Goal: Communication & Community: Answer question/provide support

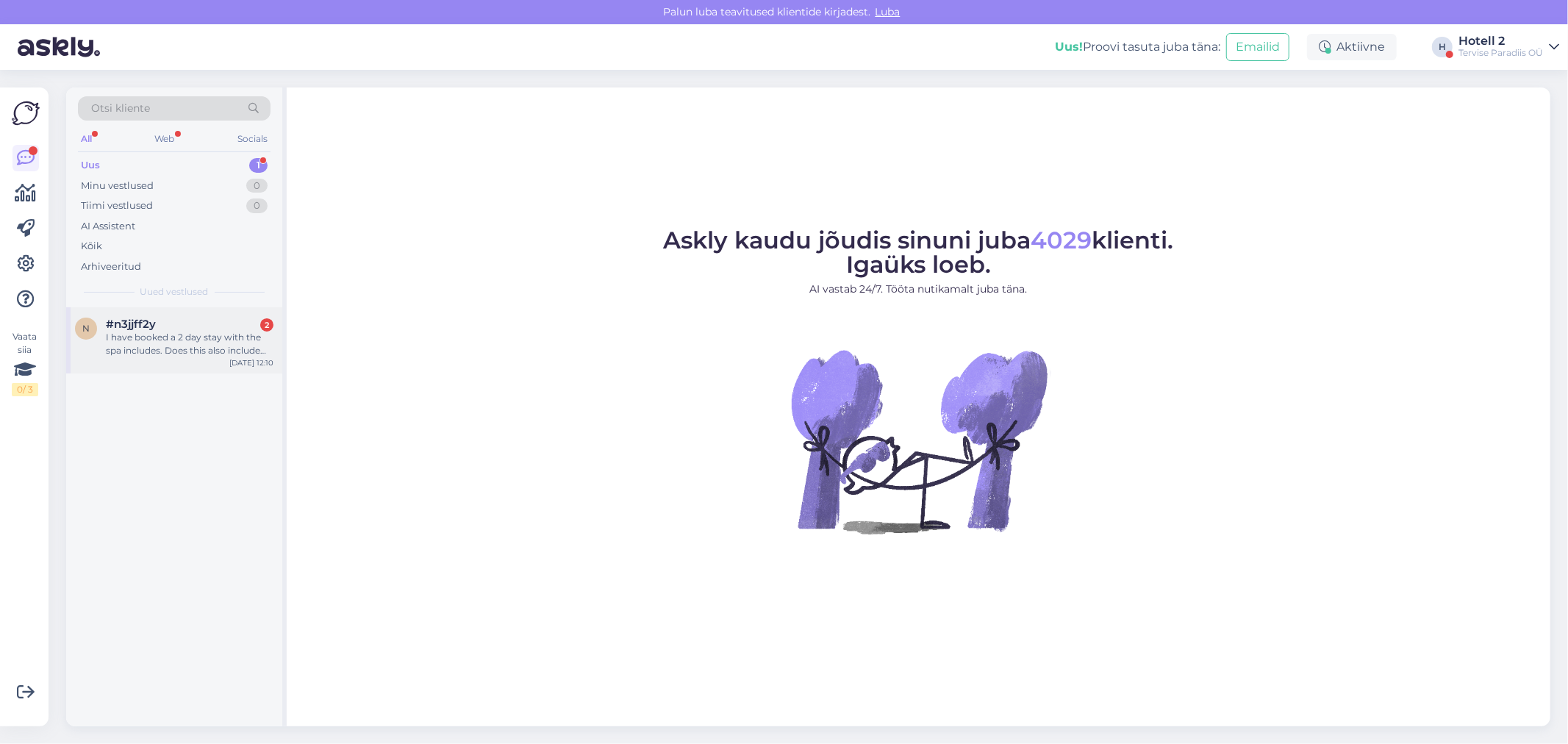
click at [158, 330] on div "#n3jjff2y 2" at bounding box center [189, 325] width 167 height 13
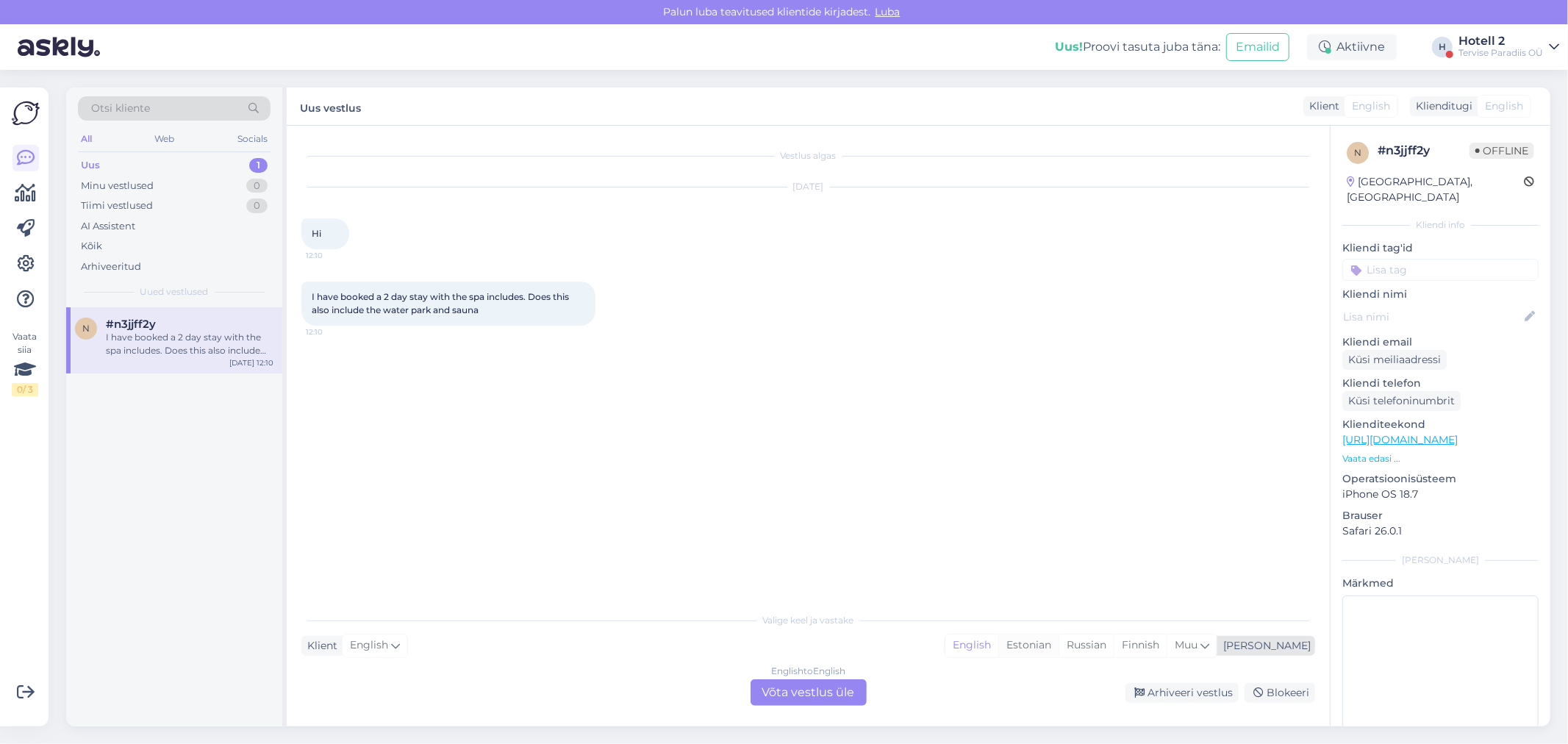
click at [1059, 641] on div "Estonian" at bounding box center [1028, 645] width 61 height 22
click at [800, 694] on div "English to Estonian Võta vestlus üle" at bounding box center [809, 692] width 116 height 26
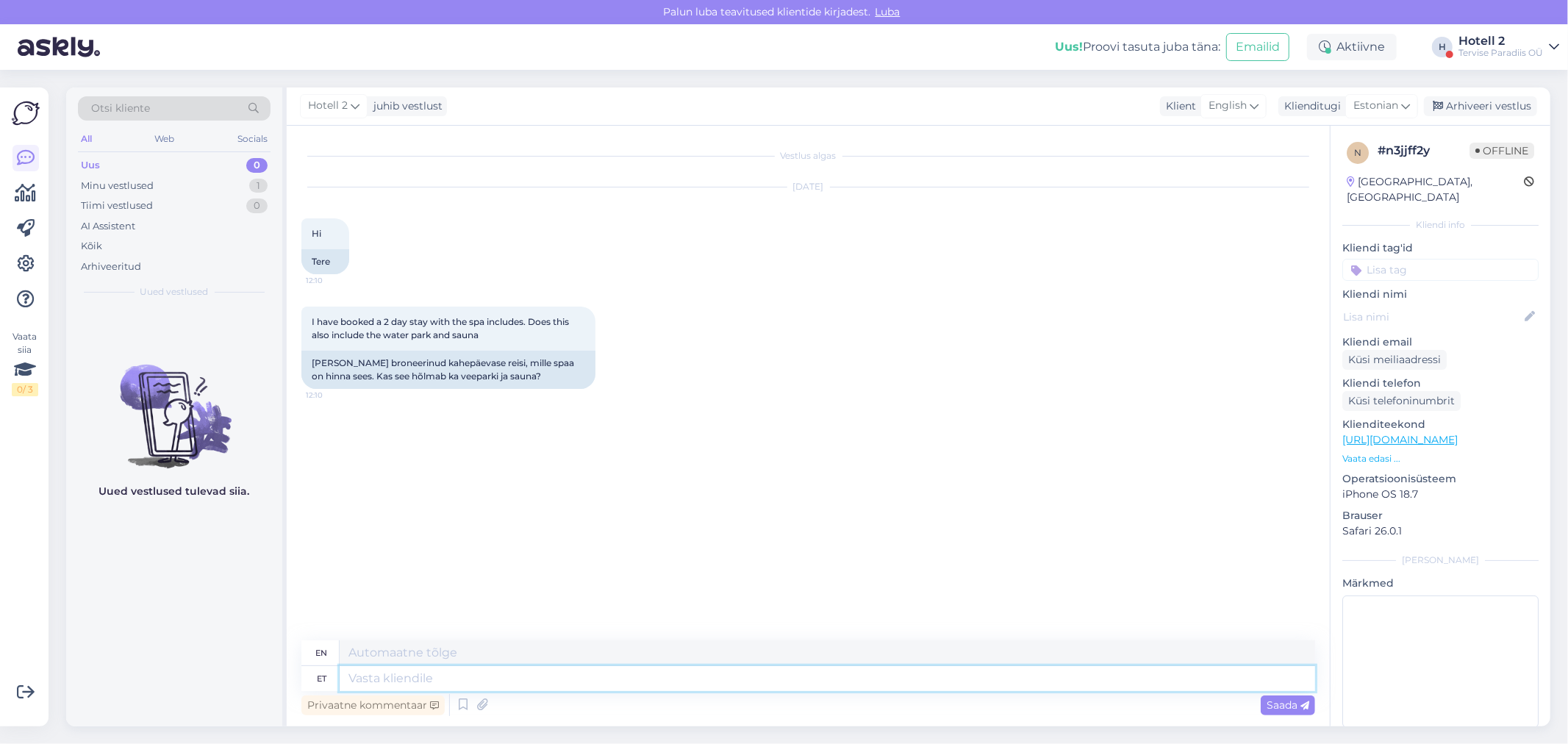
click at [486, 672] on textarea at bounding box center [827, 678] width 975 height 25
type textarea "He"
type textarea "H"
type textarea "Hello!"
type textarea "Hello"
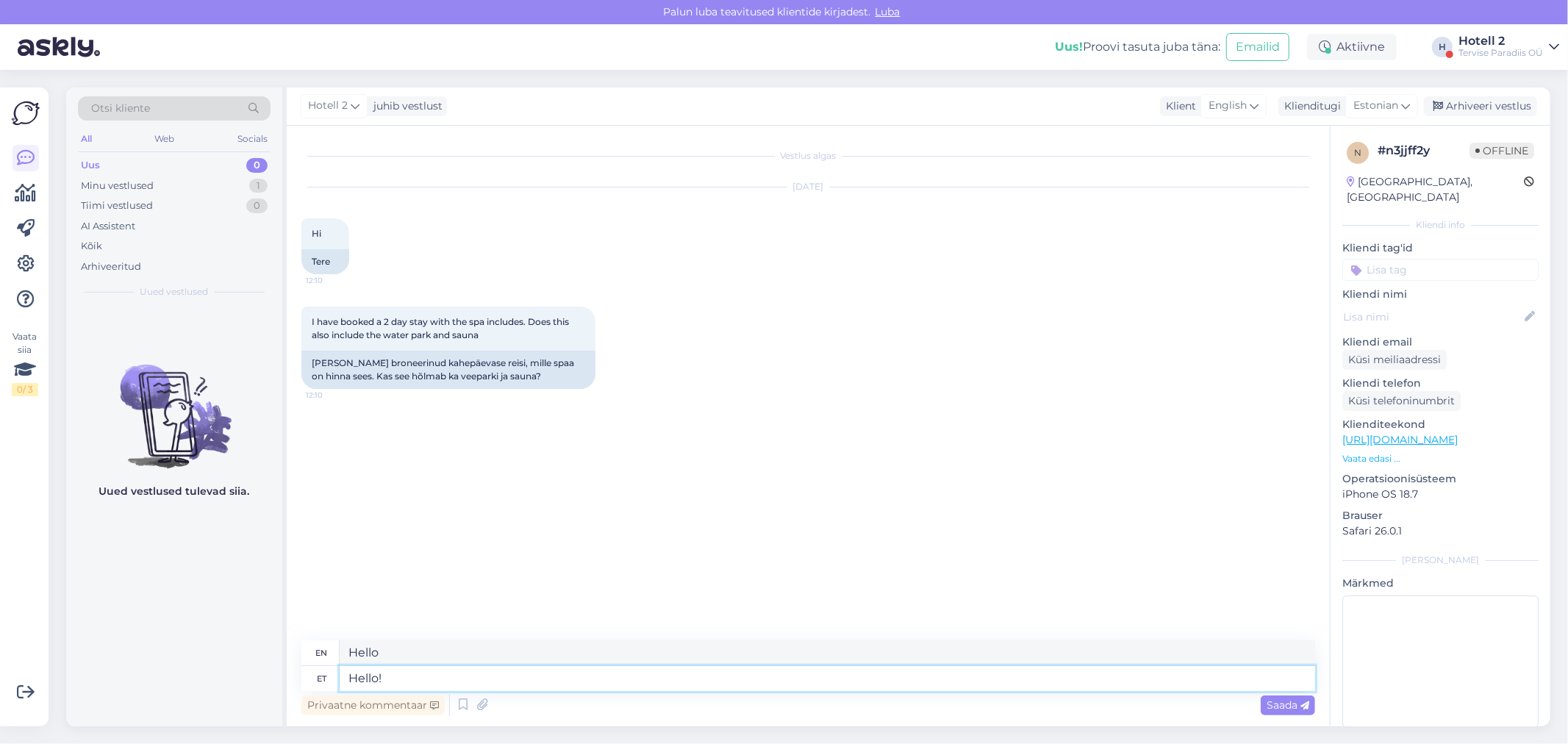
type textarea "Hello!"
type textarea "Hello! D"
type textarea "Hello!"
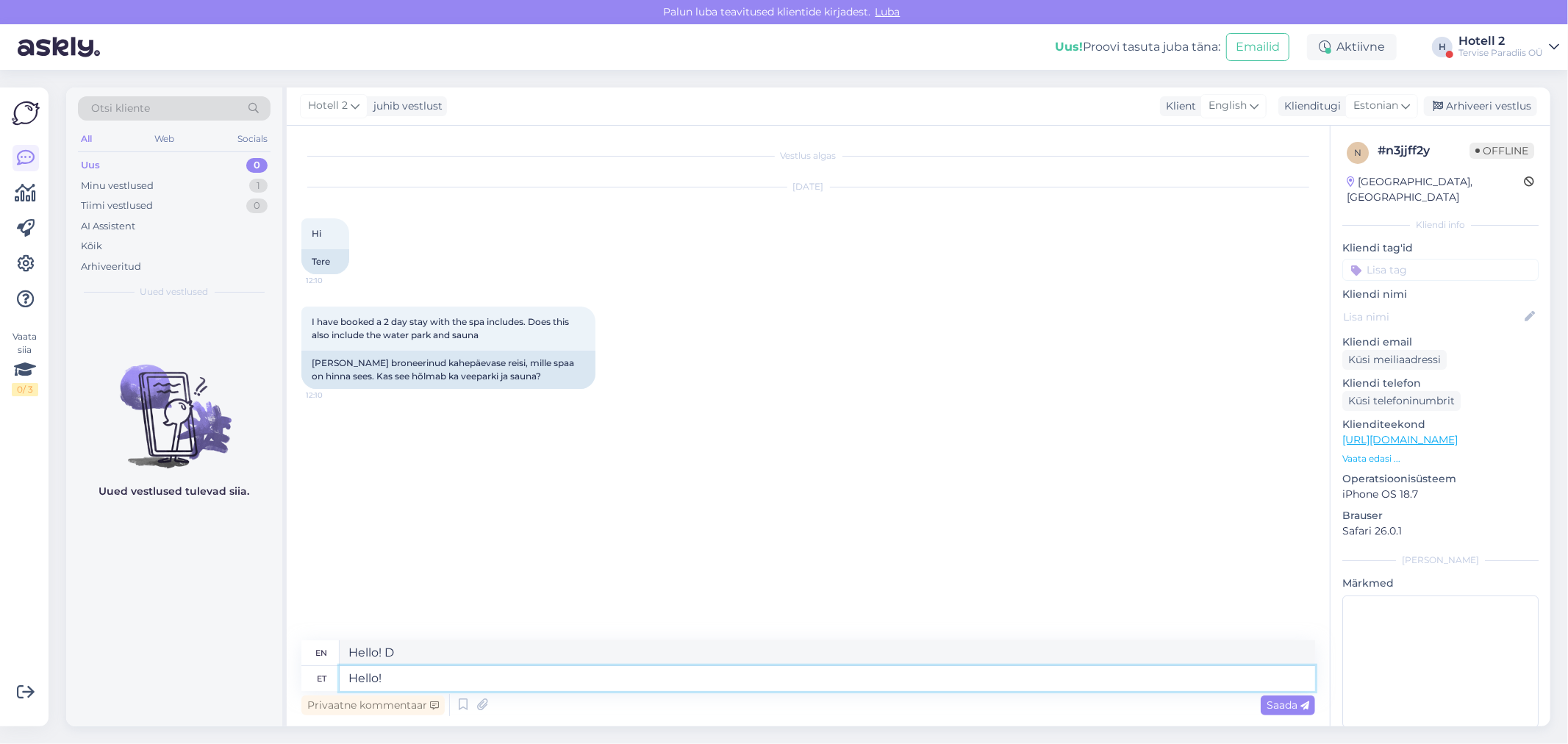
type textarea "Hello!"
type textarea "Hello! It"
type textarea "Hello! It depends"
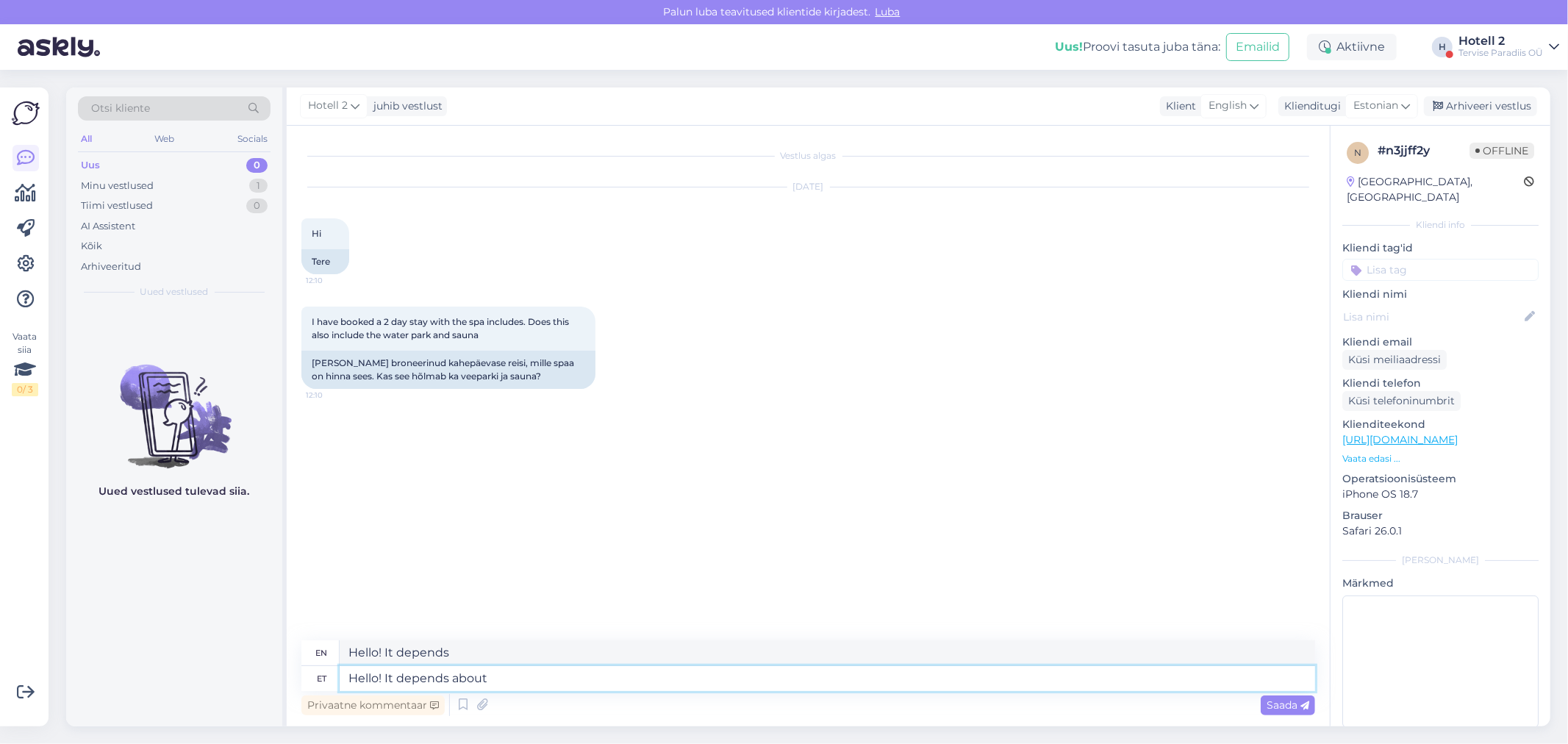
type textarea "Hello! It depends about t"
type textarea "Hello! It depends on"
type textarea "Hello! It depends about the s"
type textarea "Hello! It depends on the"
type textarea "Hello! It depends about the saunas"
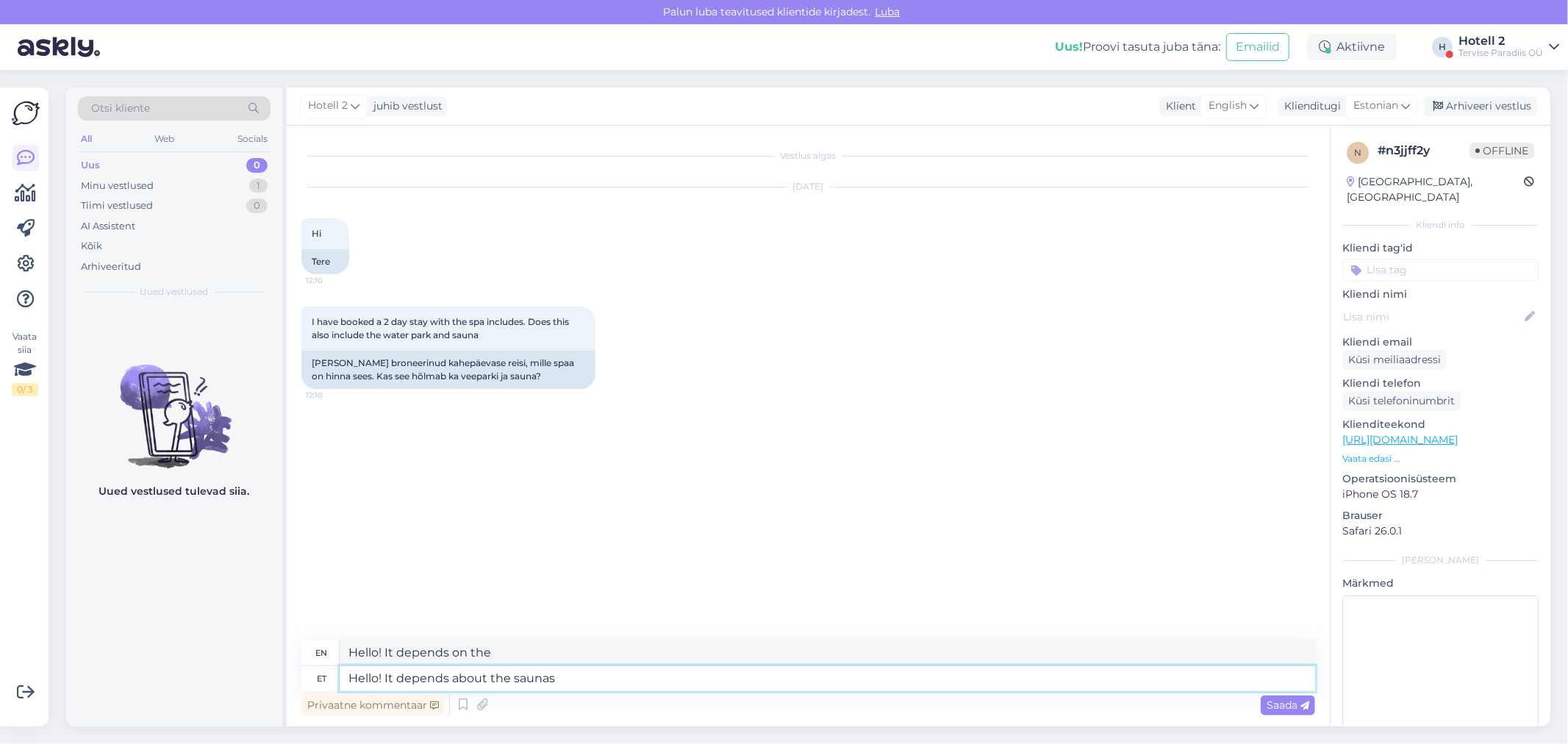
type textarea "Hello! It depends on the sauna"
type textarea "Hello! It depends about the saunas."
type textarea "Hello! It depends on the sauna."
type textarea "Hello! It depends about the saunas. On"
type textarea "Hello! It depends on the sauna. It is"
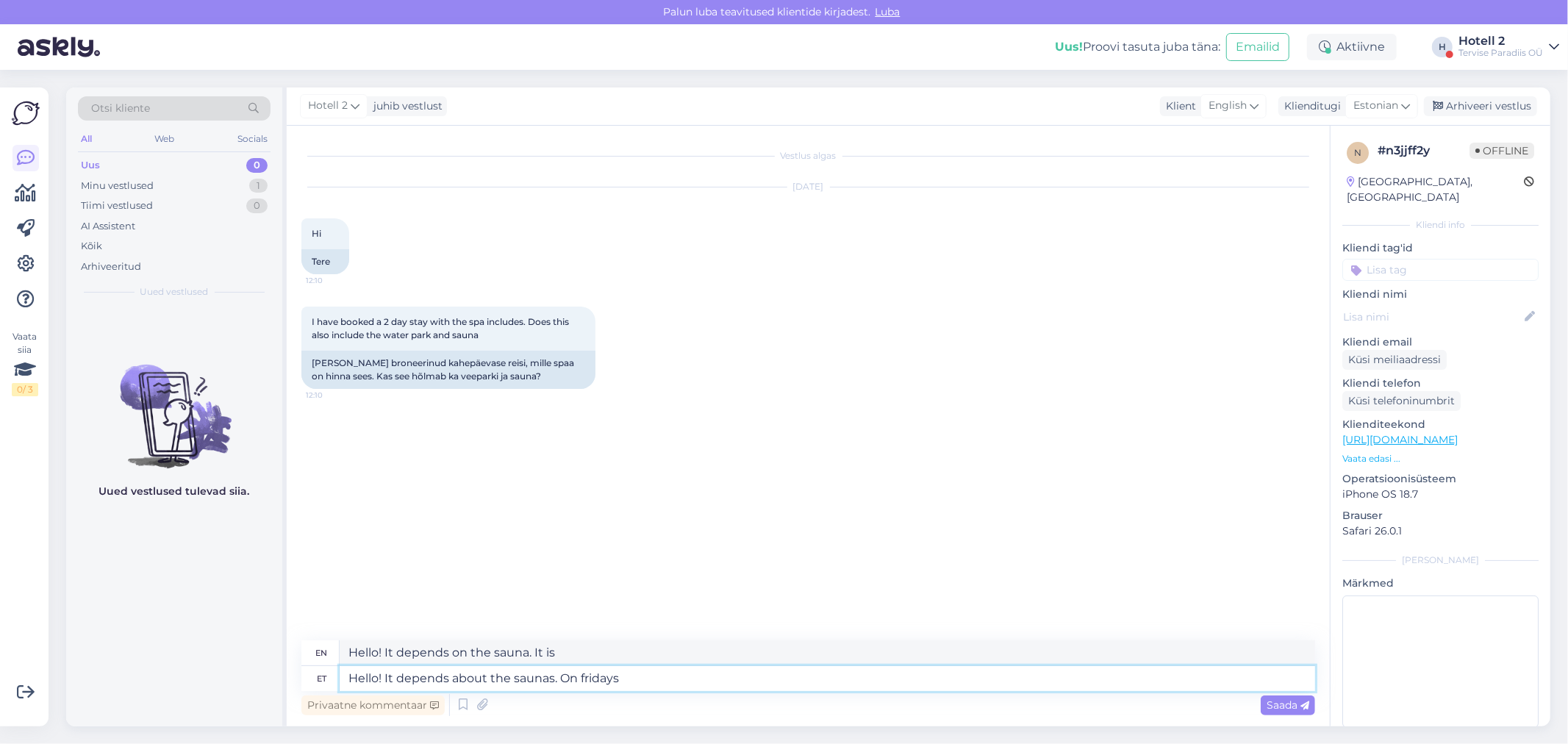
type textarea "Hello! It depends about the saunas. On fridays"
type textarea "Hello! It depends on the sauna. It's [DATE]"
type textarea "Hello! It depends about the saunas. On fridays and s"
type textarea "Hello! It depends on the sauna. It's Fridays"
type textarea "Hello! It depends about the saunas. On fridays and saturdays"
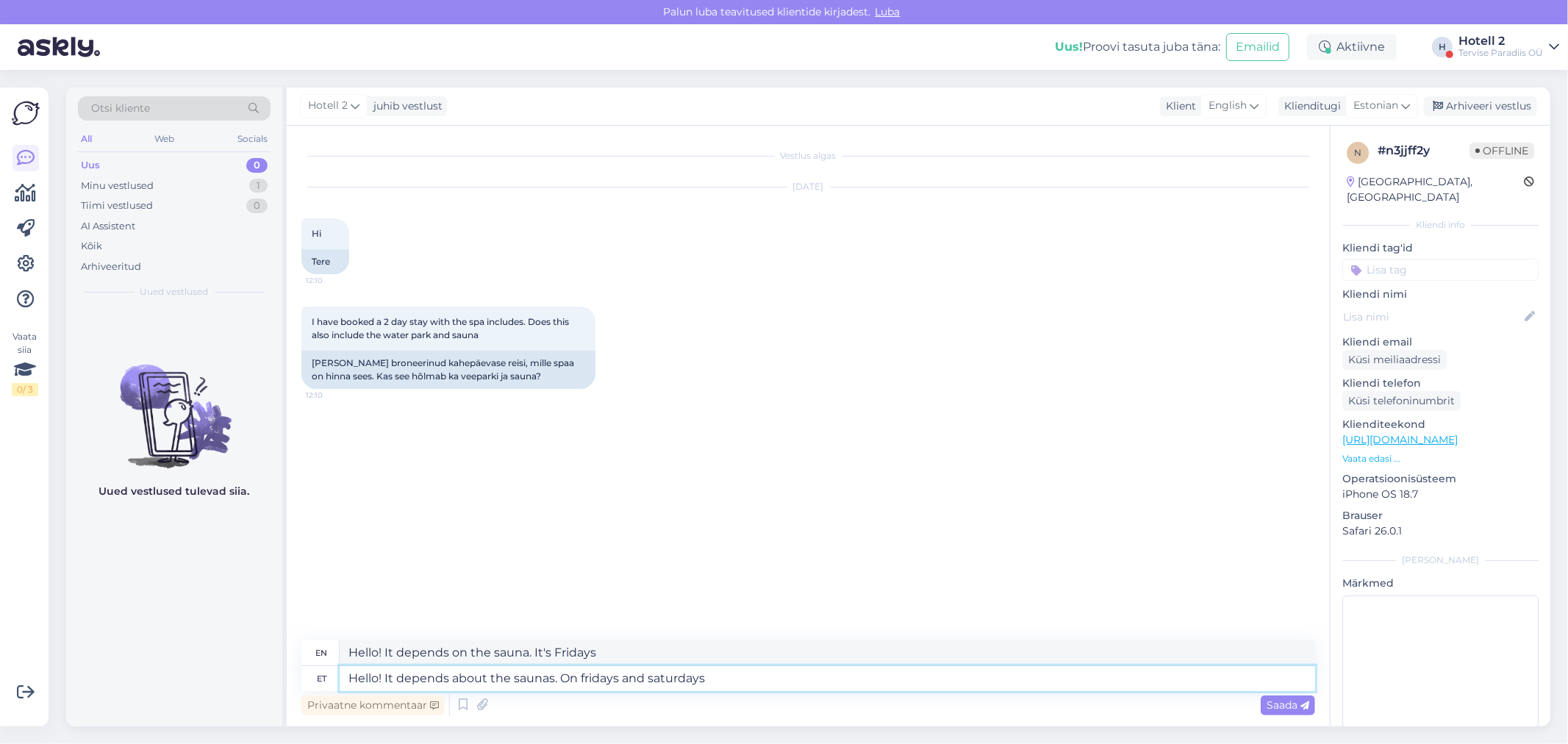
type textarea "Hello! It depends on the sauna. On Fridays and Saturdays"
type textarea "Hello! It depends about the saunas. [DATE]"
type textarea "Hello! It depends on the sauna. It's Fridays"
type textarea "Hello! It depends about the saunas. [DATE]"
type textarea "Hello! It depends on the sauna. It's [DATE]"
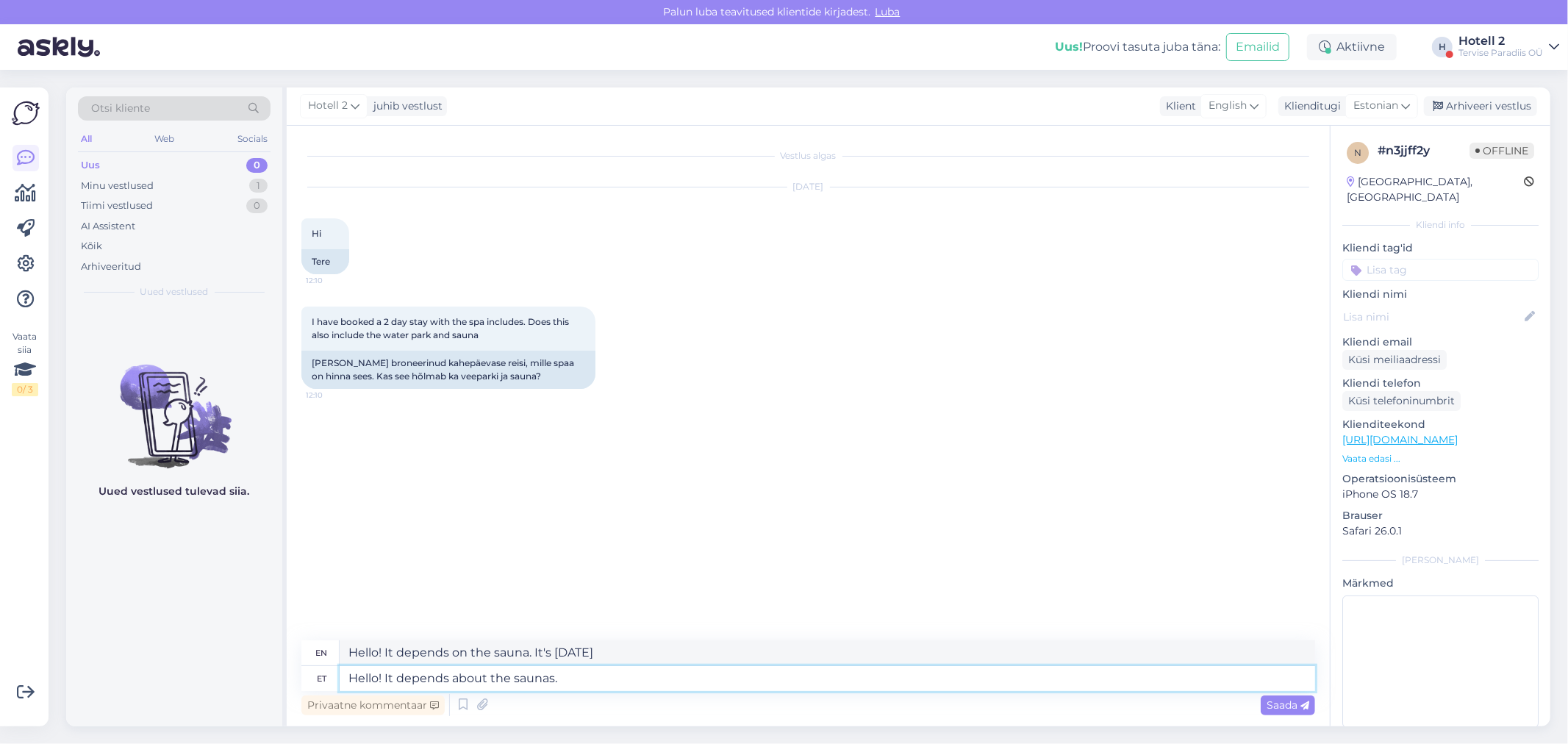
type textarea "Hello! It depends about the saunas"
type textarea "Hello! It depends on the sauna. It is"
type textarea "Hello! It depends about the sa"
type textarea "Hello! It depends on the sauna."
type textarea "Hello! It [MEDICAL_DATA]"
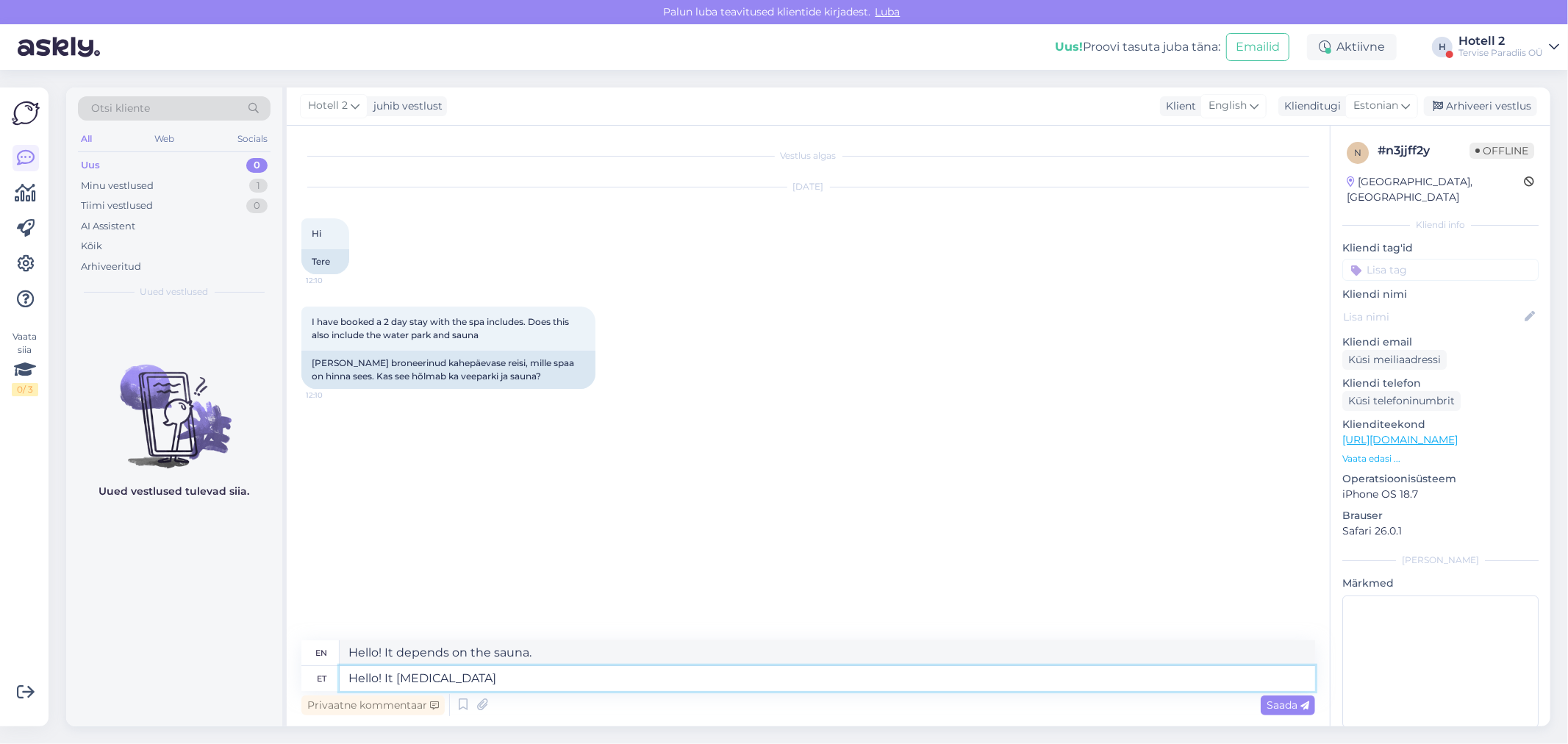
type textarea "Hello! It depends on the"
type textarea "Hello! It depe"
type textarea "Hello! It depends on"
type textarea "Hello! I"
type textarea "Hello! It depends"
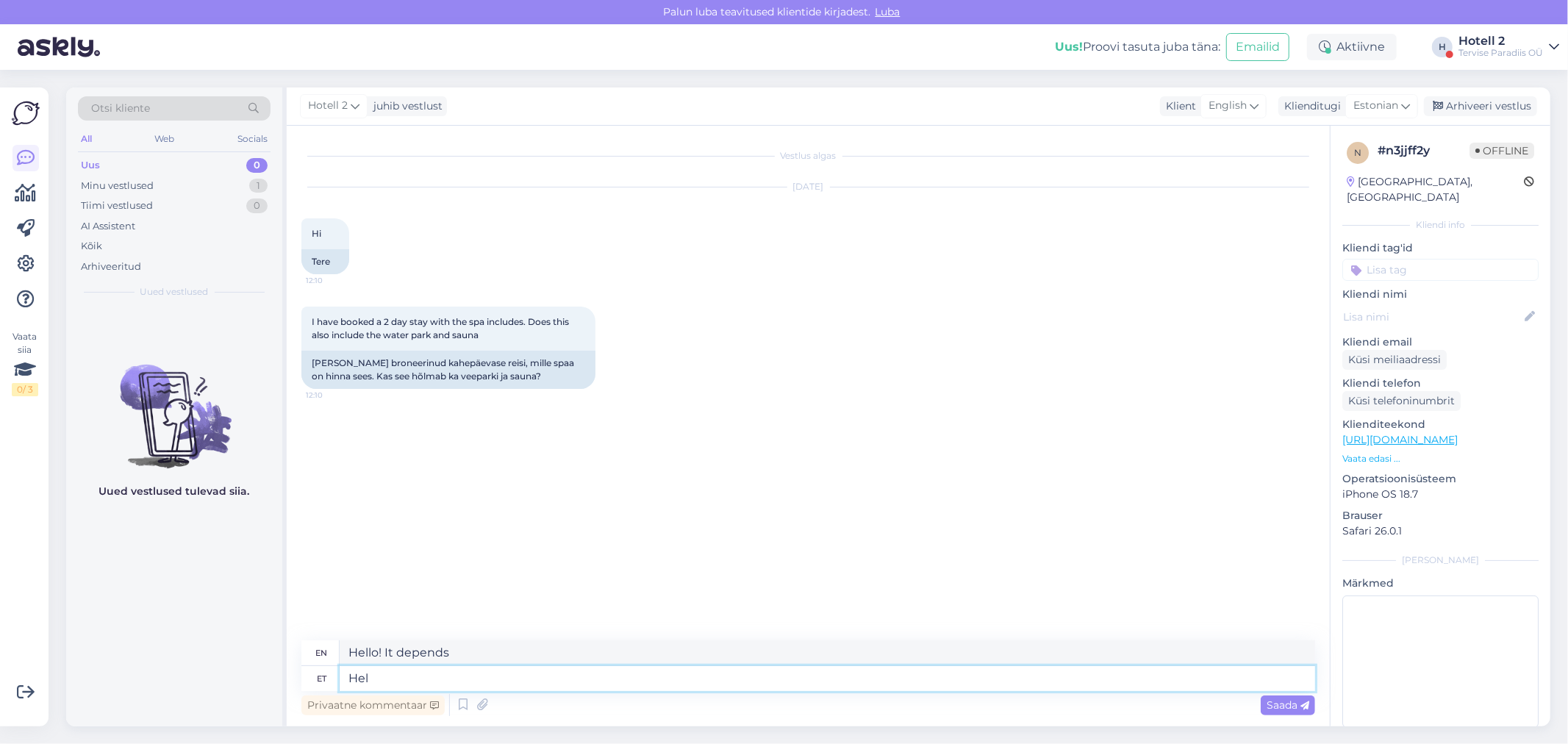
type textarea "He"
type textarea "Hello!"
type textarea "H"
type textarea "Hello! It"
type textarea "Tere"
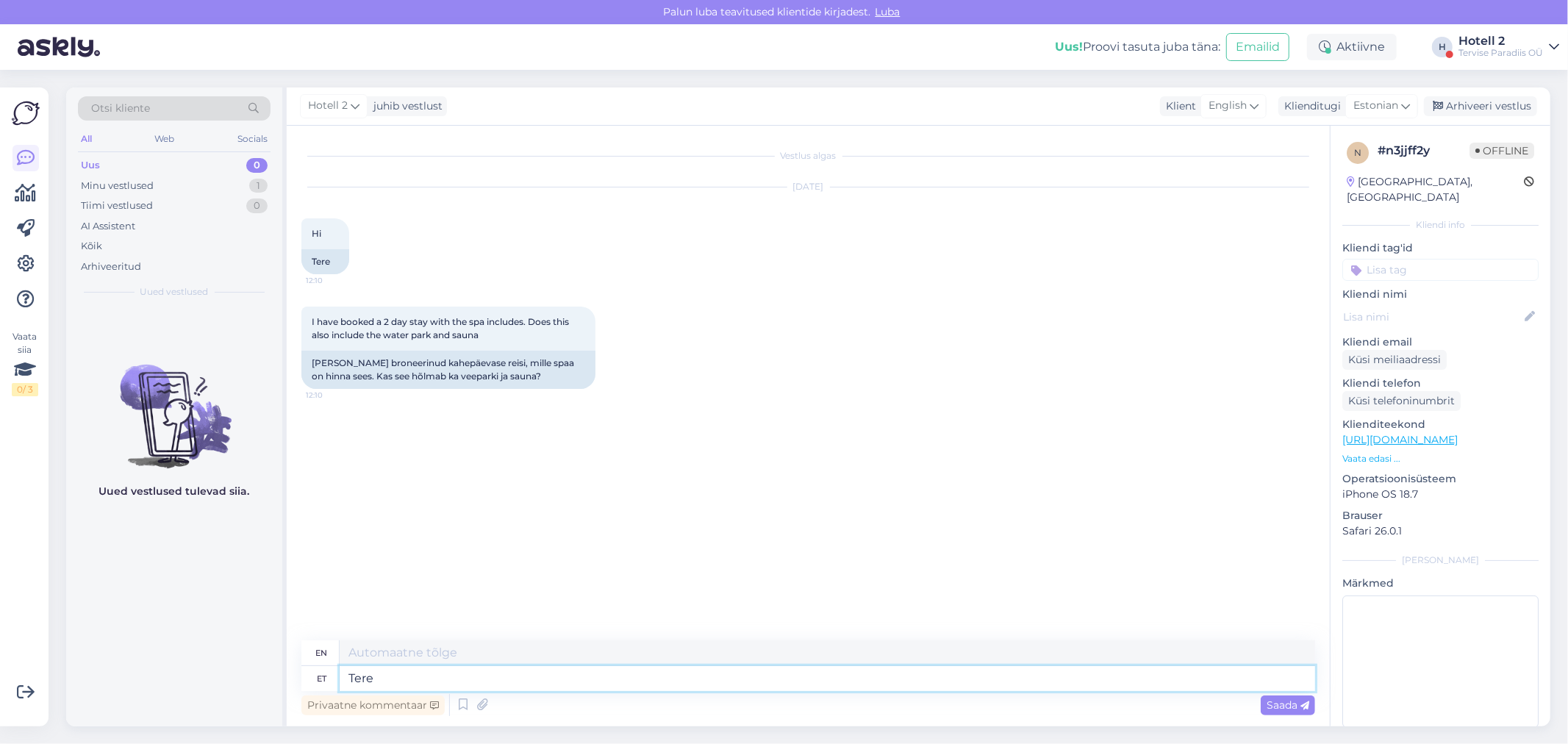
type textarea "Hello"
type textarea "Tere!"
type textarea "Hello!"
type textarea "Tere! See"
type textarea "Hello! This"
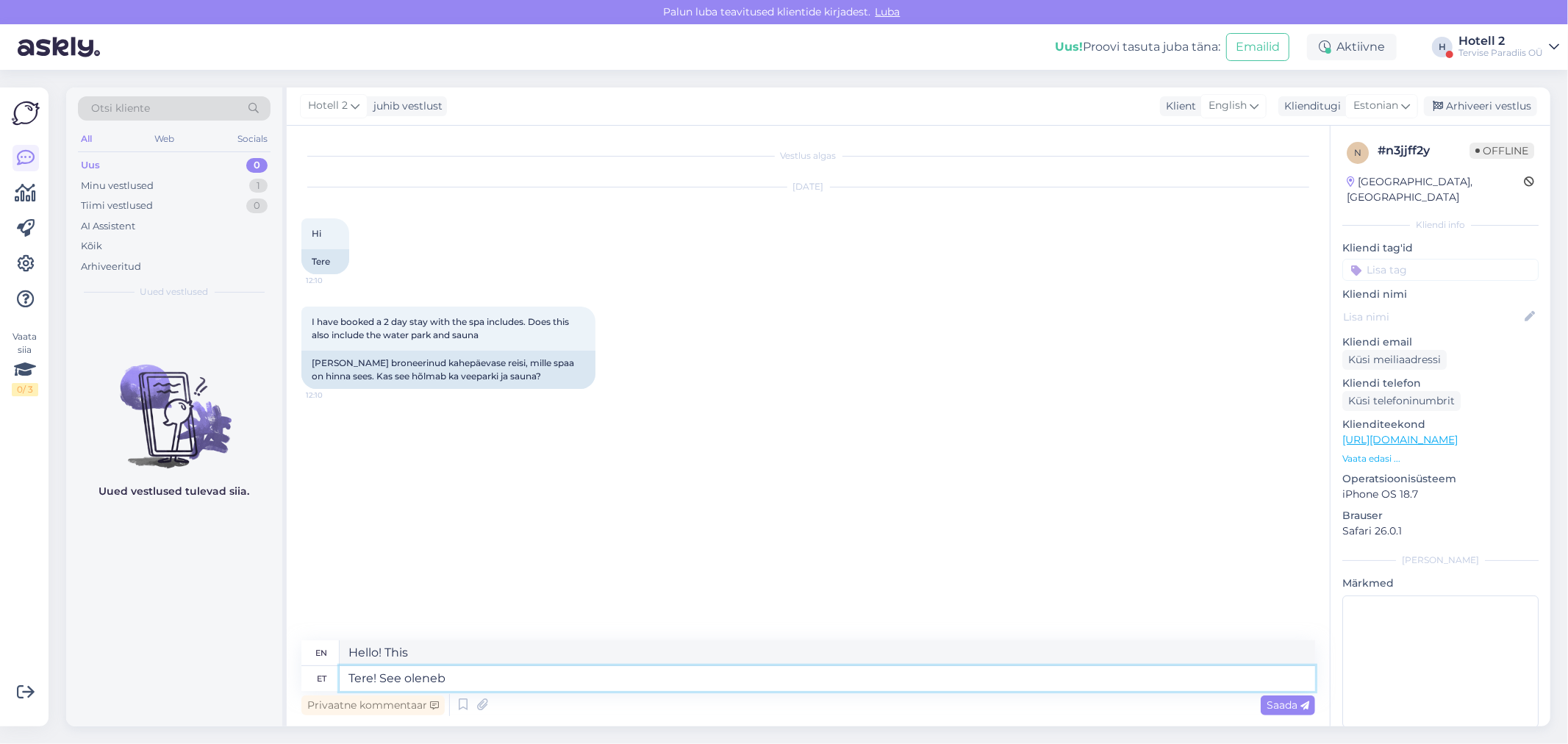
type textarea "Tere! See oleneb,"
type textarea "Hello! It depends,"
type textarea "Tere! See oleneb, reedeti"
type textarea "Hi! It depends, Fridays"
type textarea "Tere! See oleneb, reedeti ja"
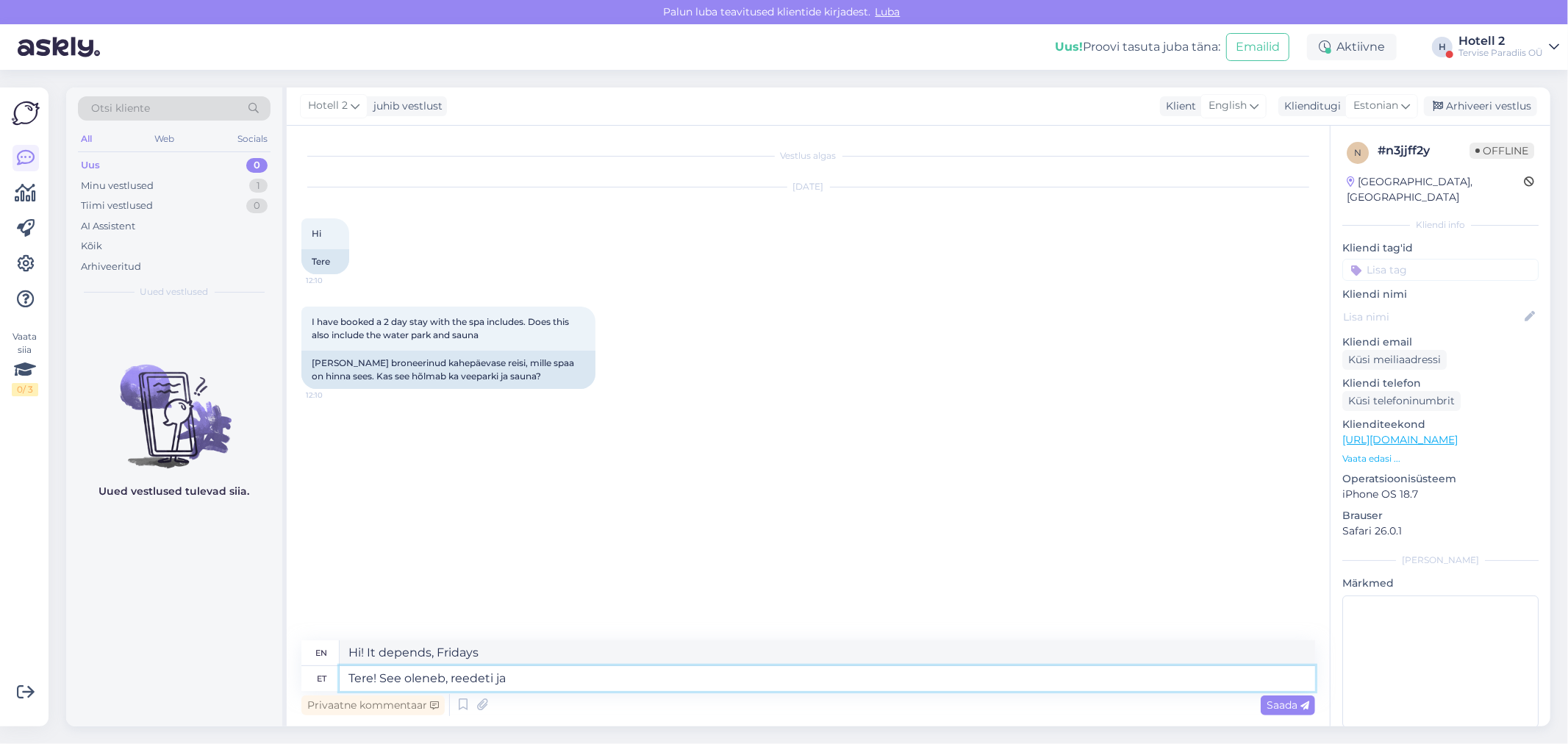
type textarea "Hello! It depends, Fridays and"
type textarea "Tere! See oleneb, reedeti ja laupäeviti"
type textarea "Hi! It depends, Fridays and Saturdays"
type textarea "Tere! See oleneb, reedeti ja laupäeviti peab"
type textarea "Hello! It depends, on Fridays and Saturdays you have to"
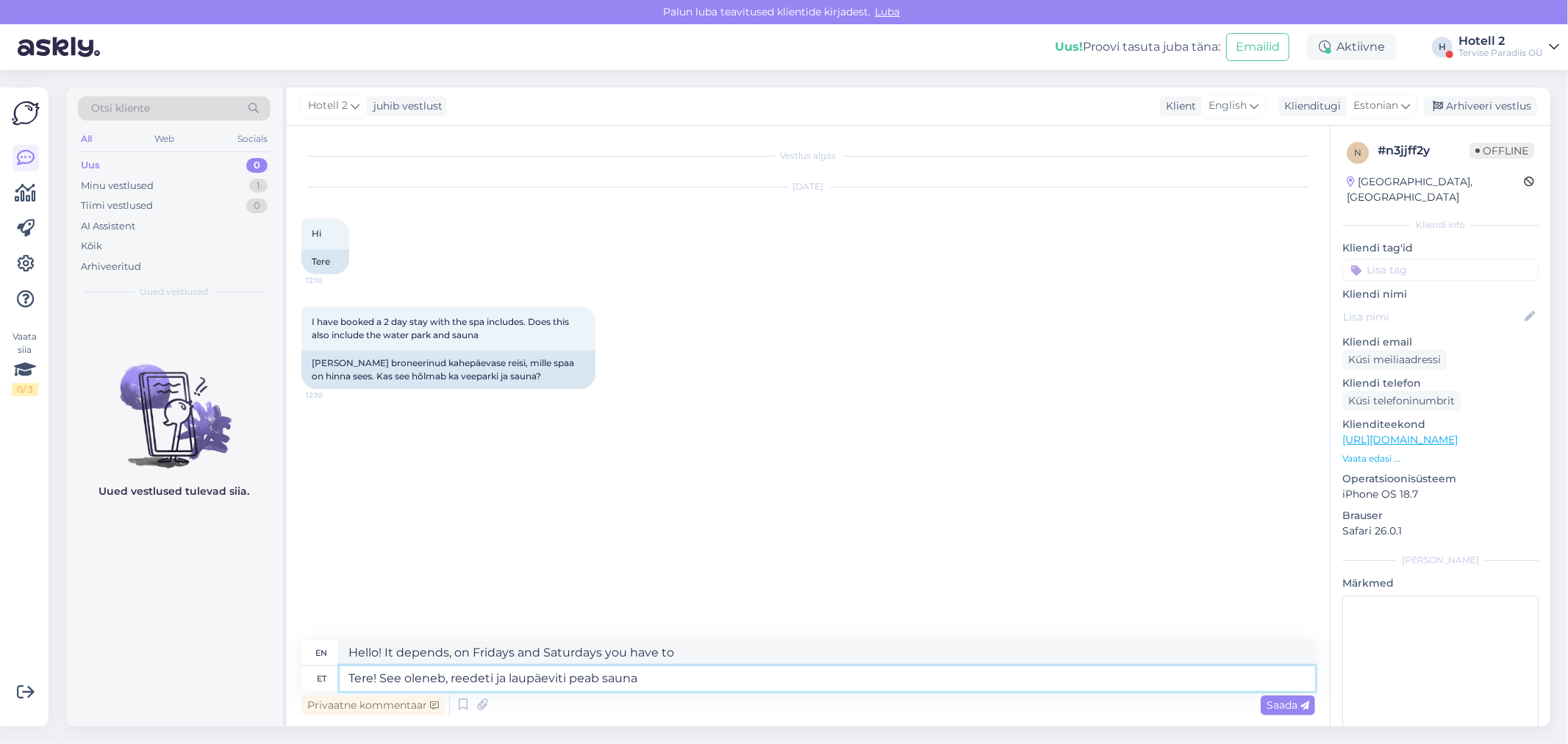
type textarea "Tere! See oleneb, reedeti ja laupäeviti peab sauna"
type textarea "Hello! It depends, do you have a sauna on Fridays and Saturdays?"
type textarea "Tere! See oleneb, reedeti ja laupäeviti peab sauna juurde"
type textarea "Hello! It depends, on Fridays and Saturdays you have to go to the sauna"
type textarea "Tere! See oleneb, reedeti ja laupäeviti peab sauna juurde ostma"
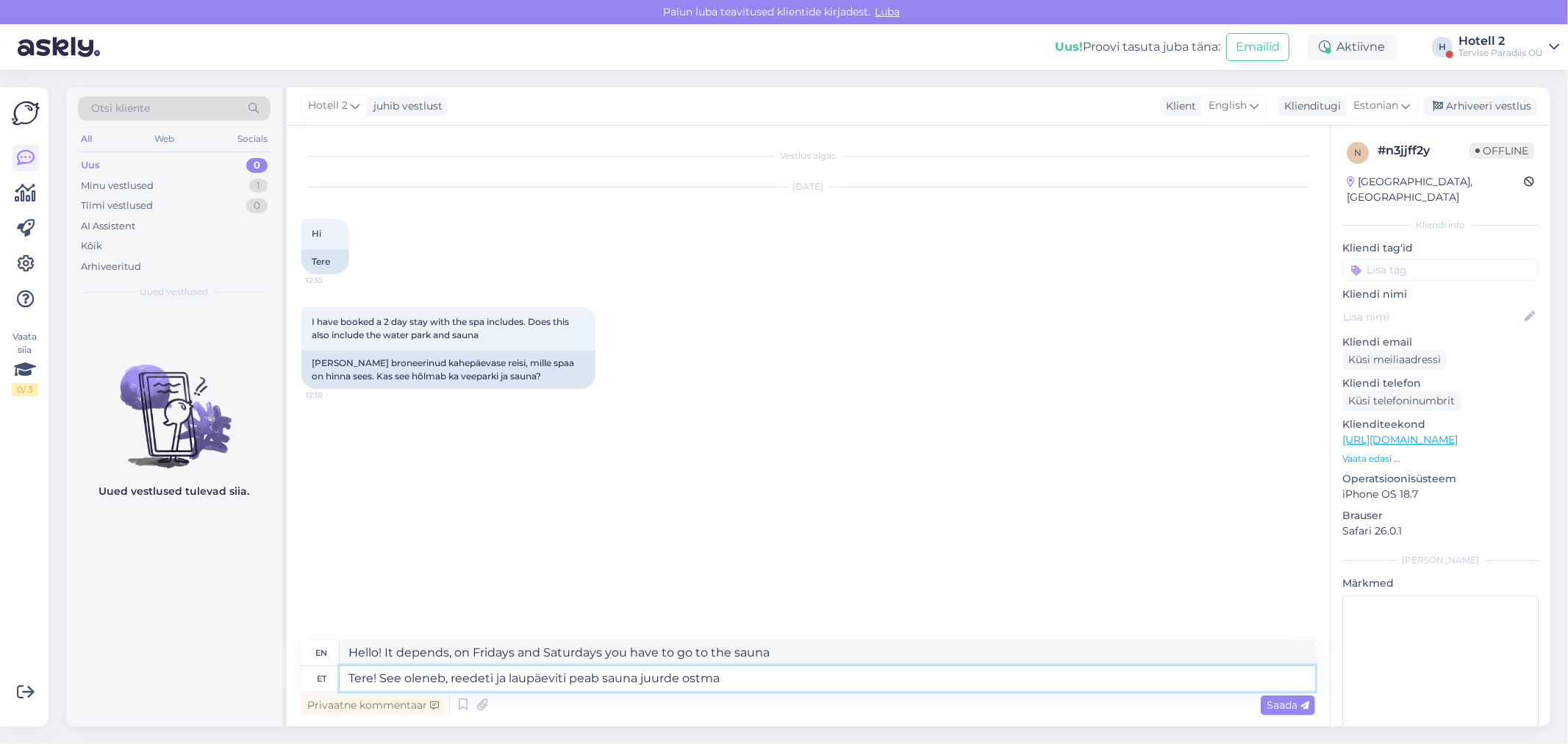
type textarea "Hi! It depends, you have to buy a sauna on Fridays and Saturdays"
type textarea "Tere! See oleneb, reedeti ja laupäeviti peab sauna juurde ostma, t"
type textarea "Hello! It depends, on Fridays and Saturdays you have to buy a sauna,"
type textarea "Tere! See oleneb, reedeti ja laupäeviti peab sauna juurde ostma, teistel"
type textarea "Hello! It depends, on Fridays and Saturdays you have to buy a sauna, on other d…"
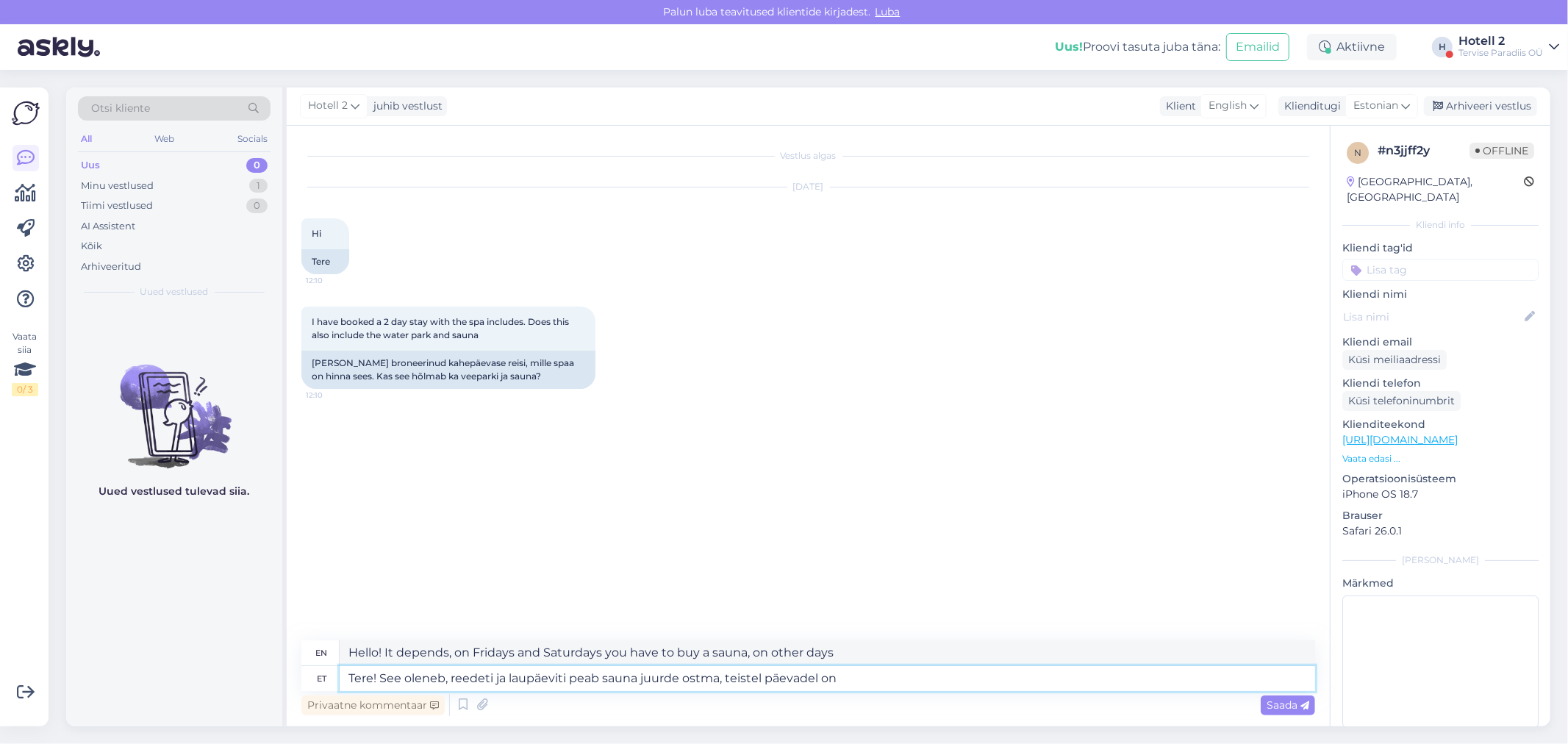
type textarea "Tere! See oleneb, reedeti ja laupäeviti peab sauna juurde ostma, teistel päevad…"
type textarea "Hello! It depends, on Fridays and Saturdays you have to buy a sauna, on other d…"
type textarea "Tere! See oleneb, reedeti ja laupäeviti peab sauna juurde ostma, teistel päevad…"
type textarea "Hello! It depends, on Fridays and Saturdays you have to buy a sauna, on other d…"
type textarea "Tere! See oleneb, reedeti ja laupäeviti peab sauna juurde ostma, teistel päevad…"
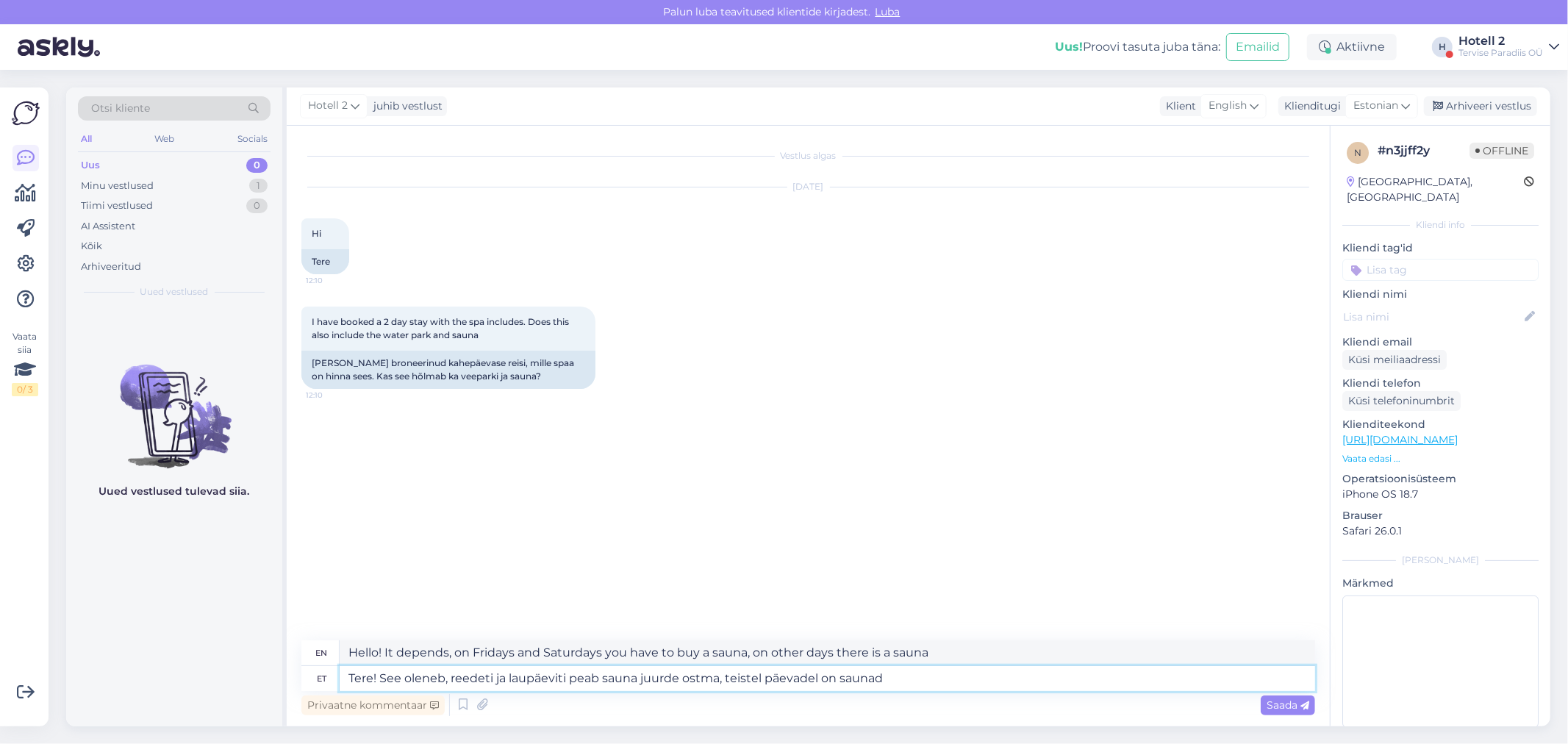
type textarea "Hello! It depends, on Fridays and Saturdays you have to buy a sauna, on other d…"
type textarea "Tere! See oleneb, reedeti ja laupäeviti peab sauna juurde ostma, teistel päevad…"
click at [441, 678] on textarea "Tere! See oleneb, reedeti ja laupäeviti peab sauna juurde ostma, teistel päevad…" at bounding box center [827, 678] width 975 height 25
type textarea "Hello! It depends, on Fridays and Saturdays you have to buy a sauna, on other d…"
type textarea "Tere! See oleneb , reedeti ja laupäeviti peab sauna juurde ostma, teistel päeva…"
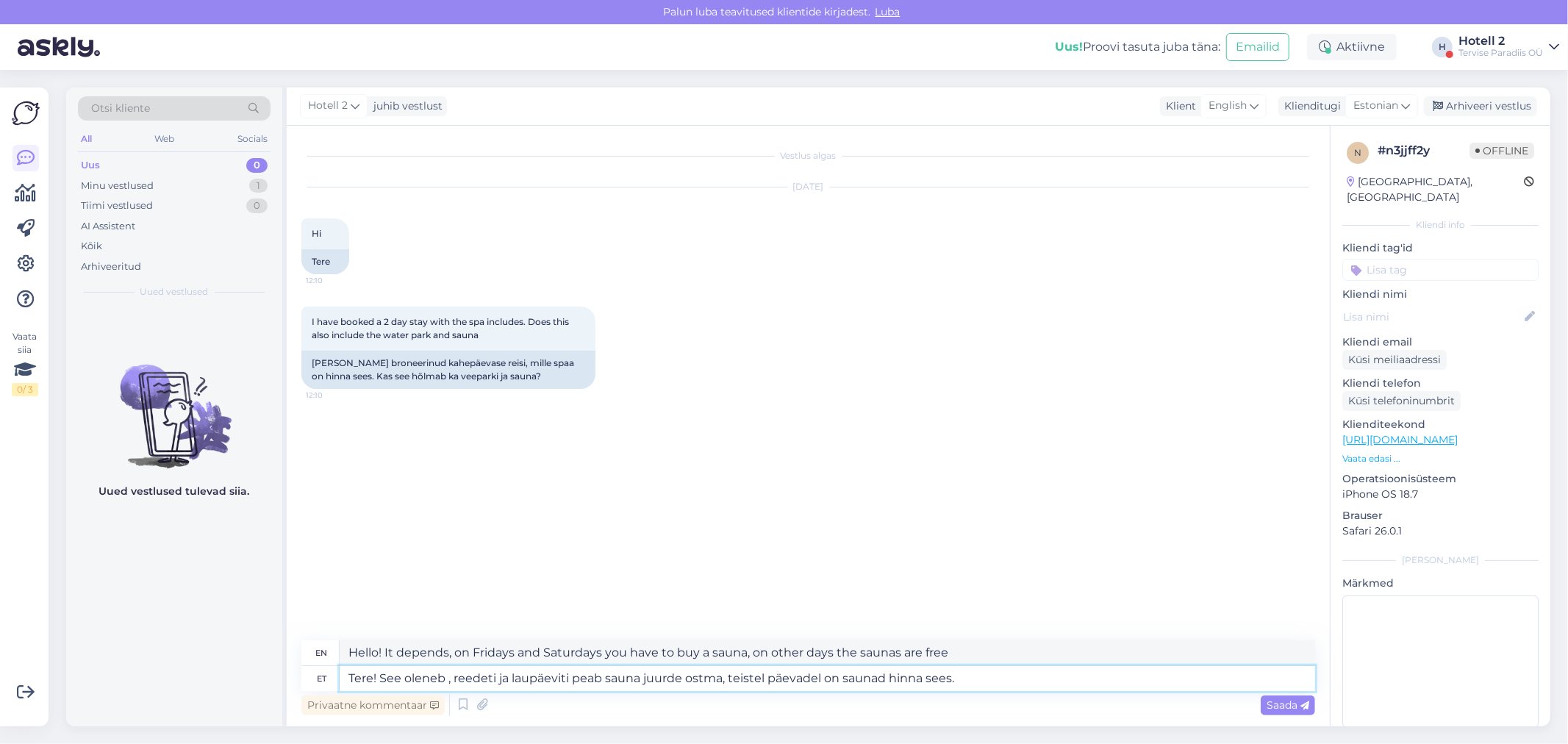
type textarea "Hello! It depends, on Fridays and Saturdays you have to buy a sauna, on other d…"
type textarea "Tere! See oleneb, reedeti ja laupäeviti peab sauna juurde ostma, teistel päevad…"
type textarea "Hi! It depends, on Fridays and Saturdays you have to buy a sauna, on other days…"
type textarea "Tere! See oleneb, reedeti ja laupäeviti peab sauna juurde ostma, teistel päevad…"
click at [1264, 699] on div "Saada" at bounding box center [1287, 705] width 55 height 20
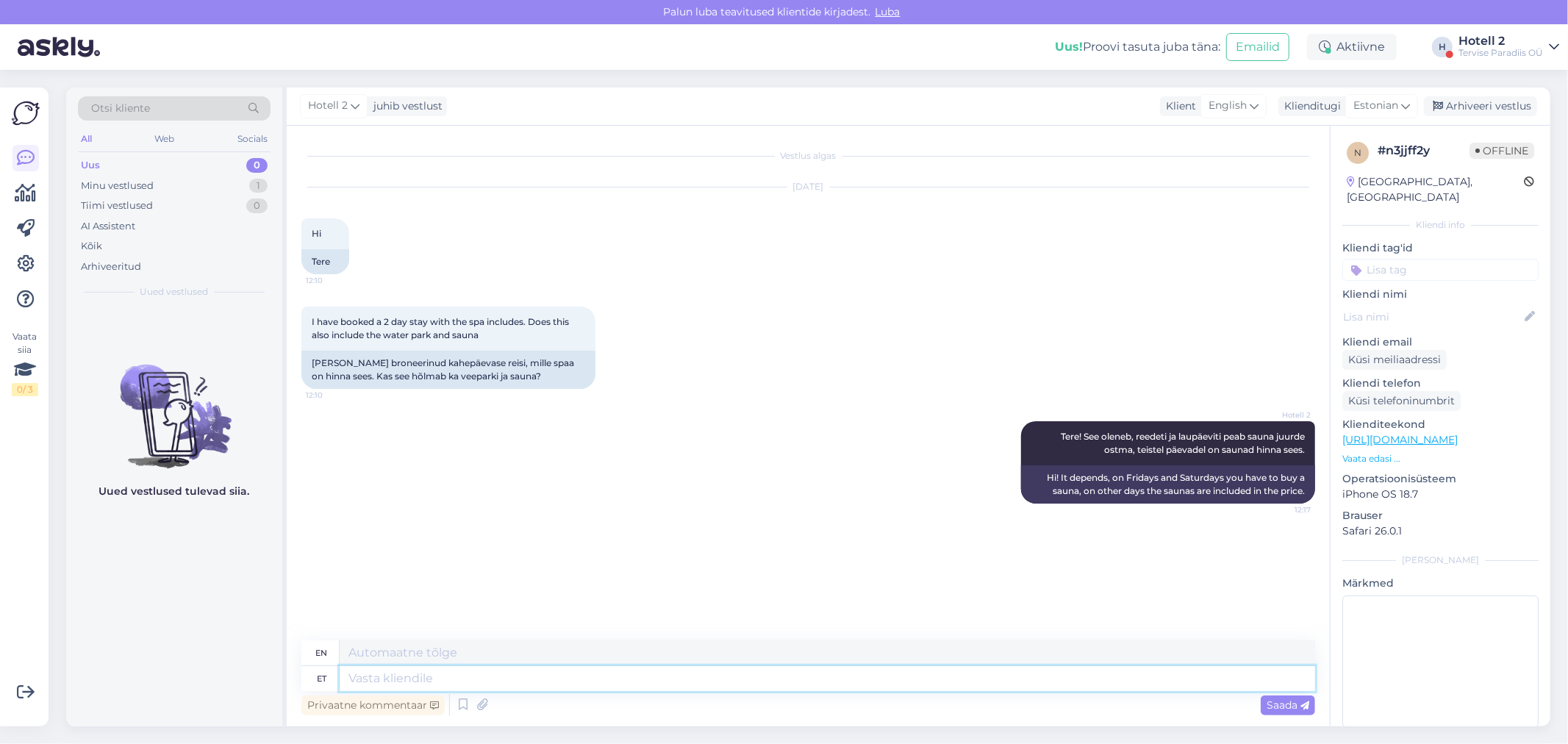
click at [376, 670] on textarea at bounding box center [827, 678] width 975 height 25
type textarea "veepark"
type textarea "water park"
type textarea "veepark on"
type textarea "the water park is"
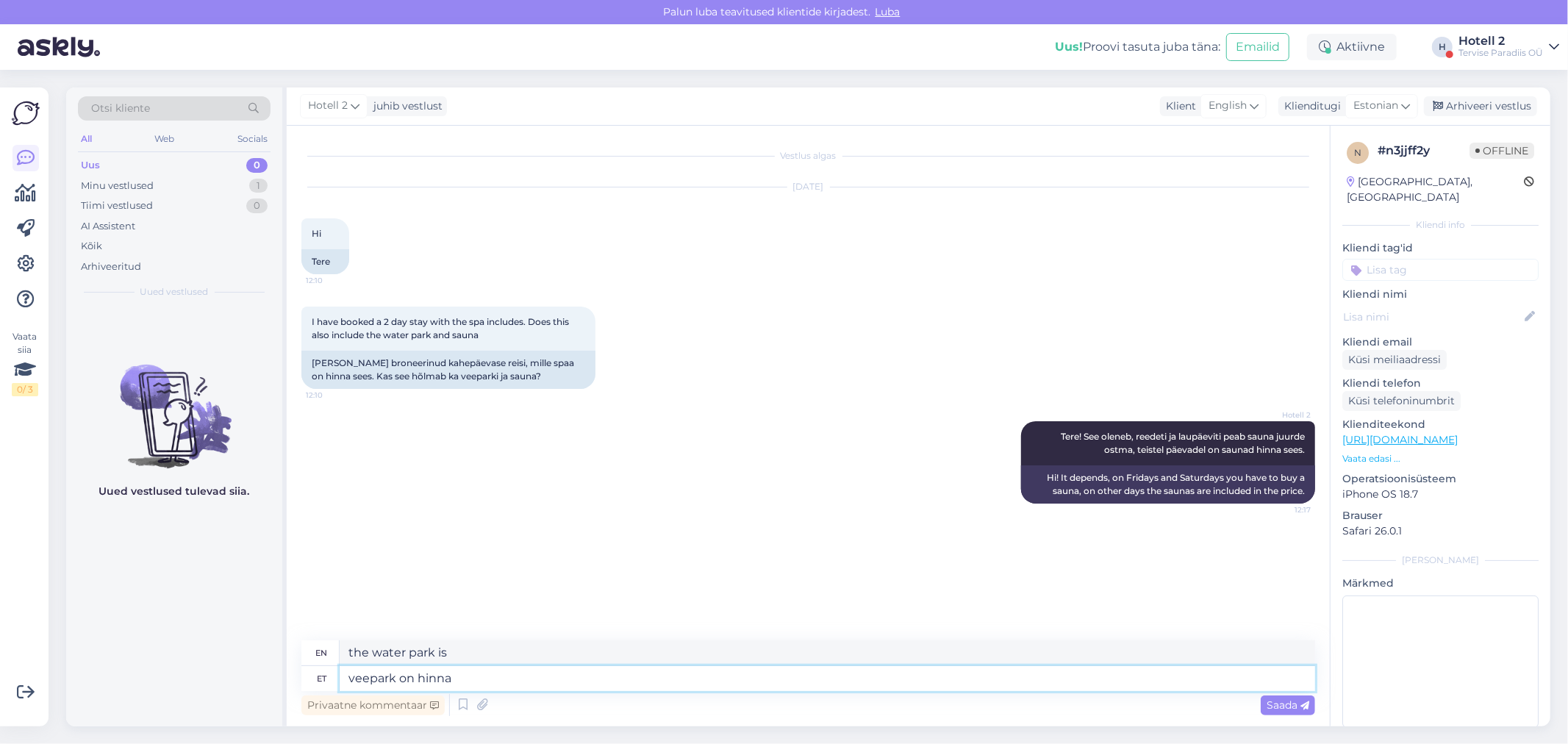
type textarea "veepark on hinna s"
type textarea "The water park is expensive."
type textarea "veepark on hinna sees"
type textarea "The water park is included in the price."
type textarea "veepark on hinna sees"
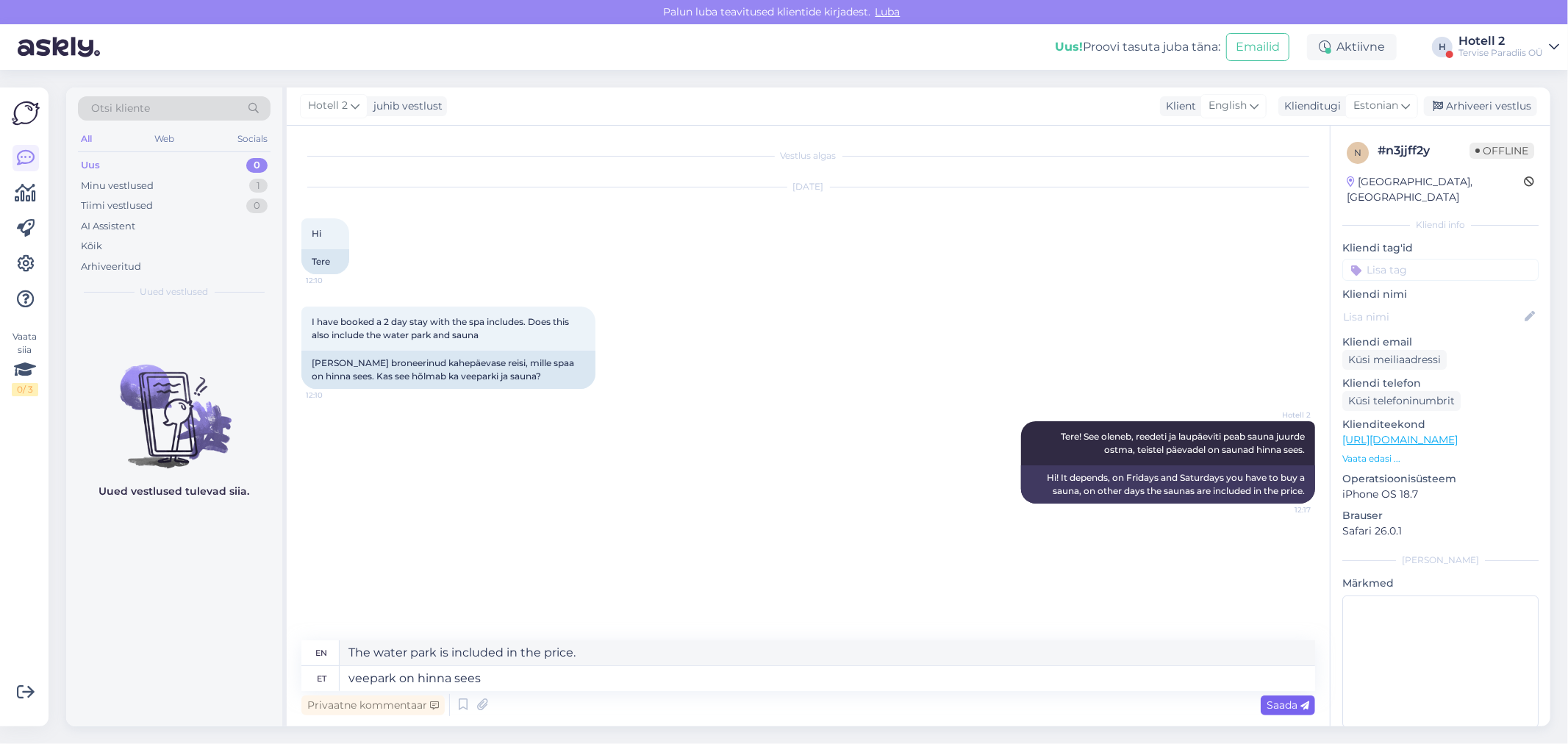
click at [1294, 708] on span "Saada" at bounding box center [1287, 705] width 43 height 13
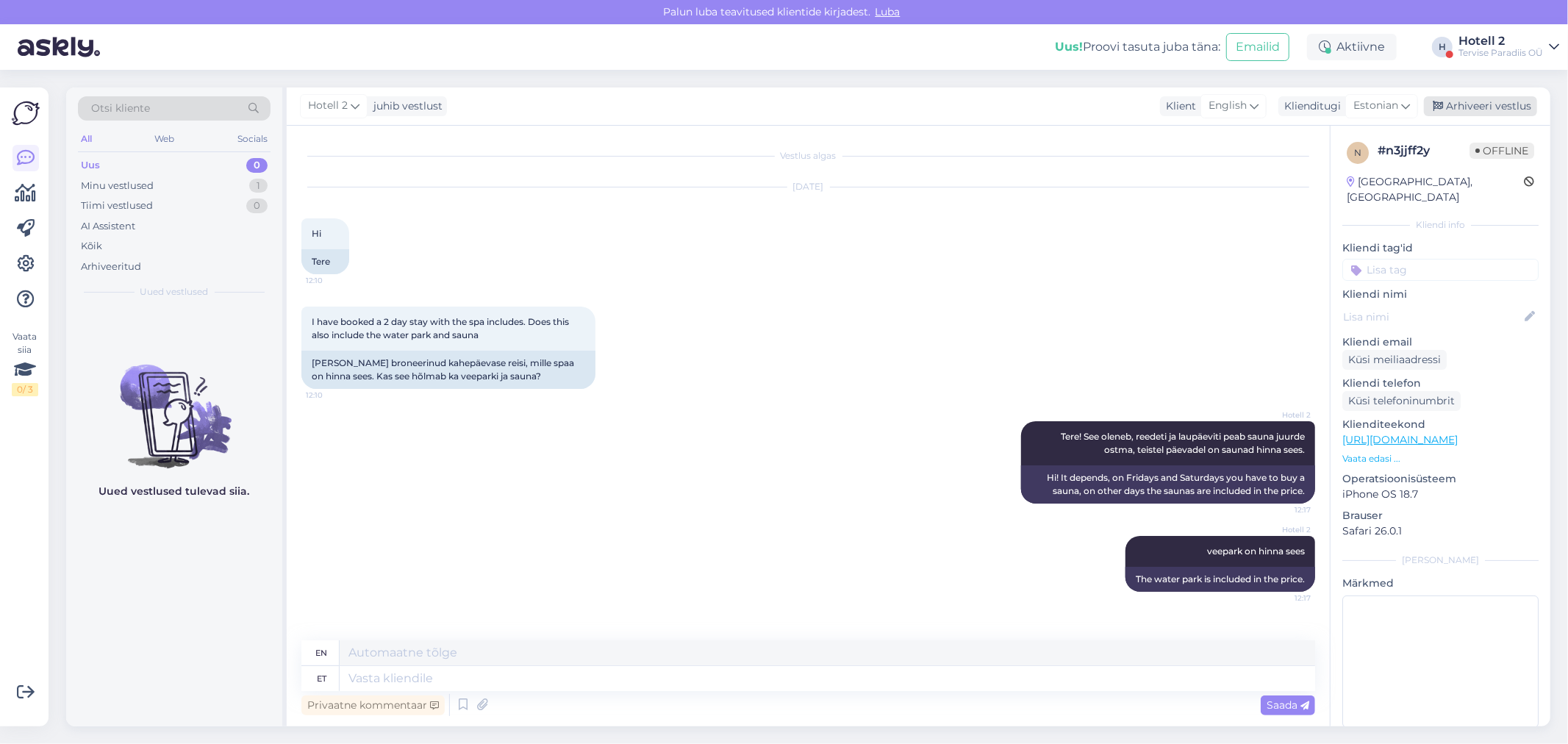
click at [1460, 107] on div "Arhiveeri vestlus" at bounding box center [1480, 107] width 114 height 20
